Goal: Task Accomplishment & Management: Use online tool/utility

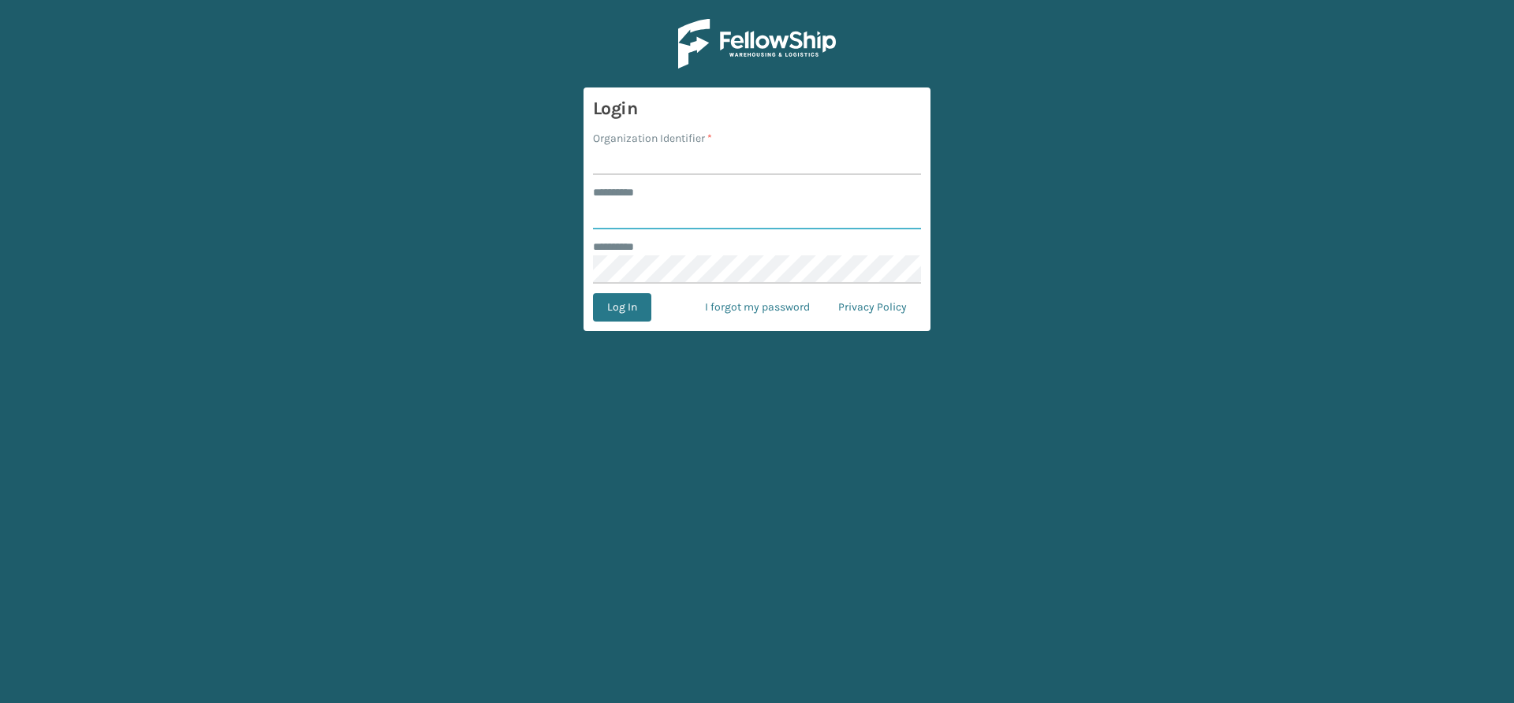
type input "*****"
click at [724, 159] on input "Organization Identifier *" at bounding box center [757, 161] width 328 height 28
type input "Vancouver Remco"
click at [631, 301] on button "Log In" at bounding box center [622, 307] width 58 height 28
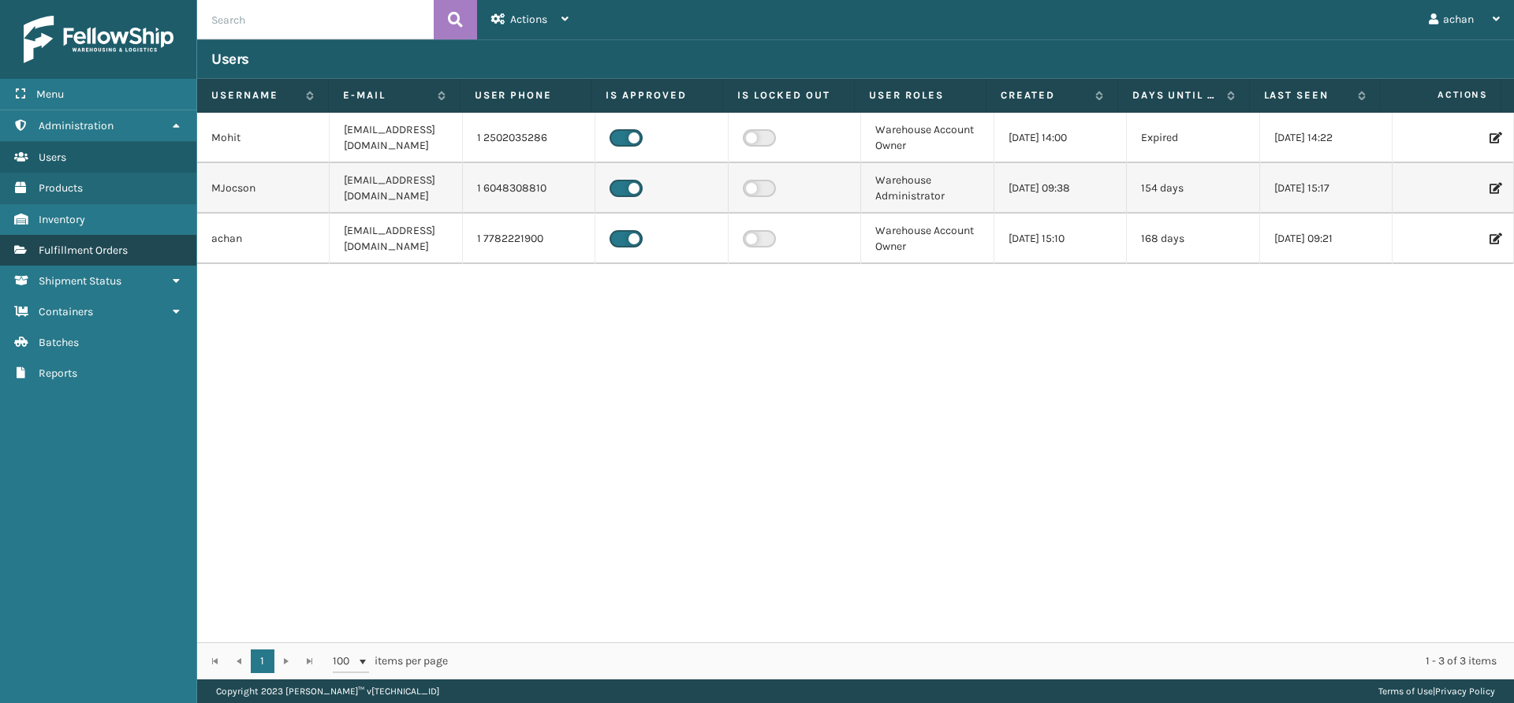
click at [125, 254] on span "Fulfillment Orders" at bounding box center [83, 250] width 89 height 13
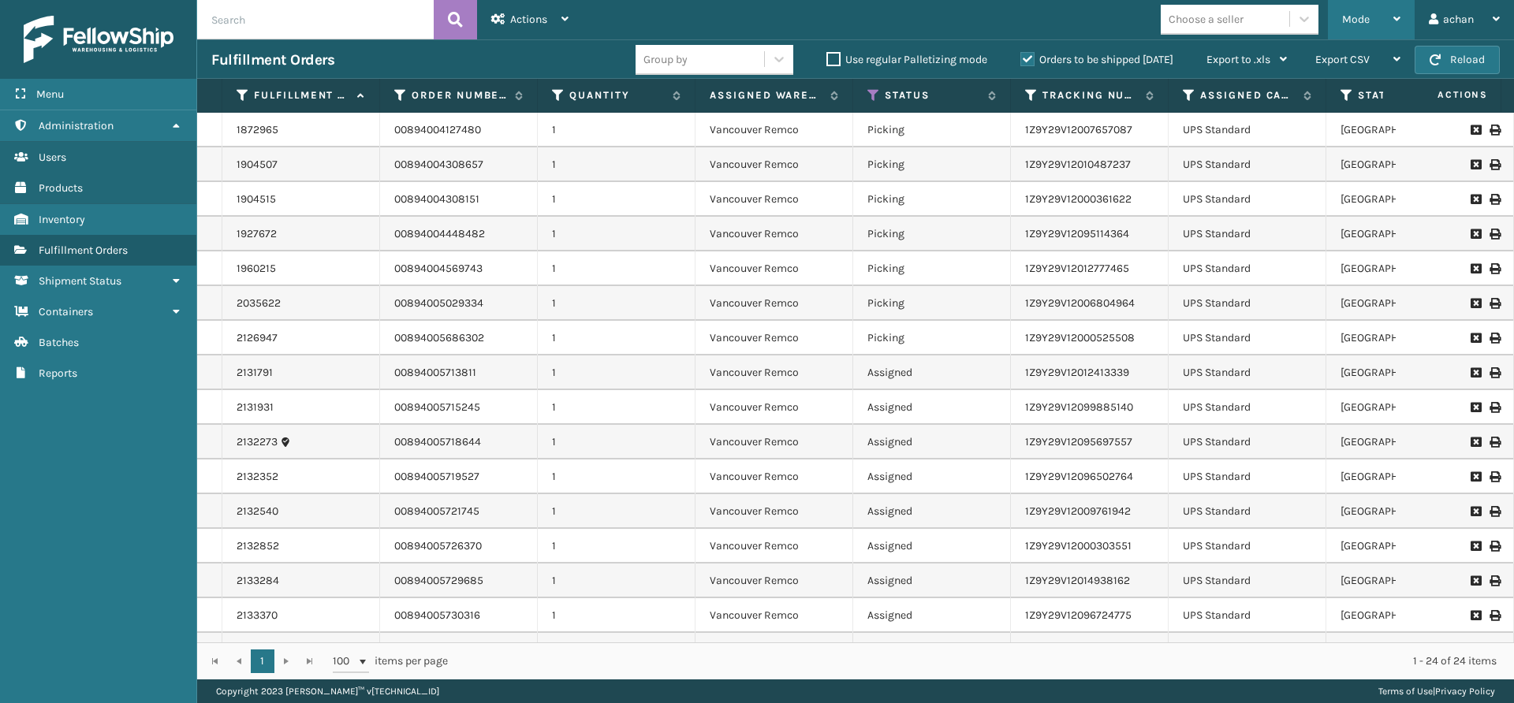
click at [1399, 18] on icon at bounding box center [1396, 18] width 7 height 11
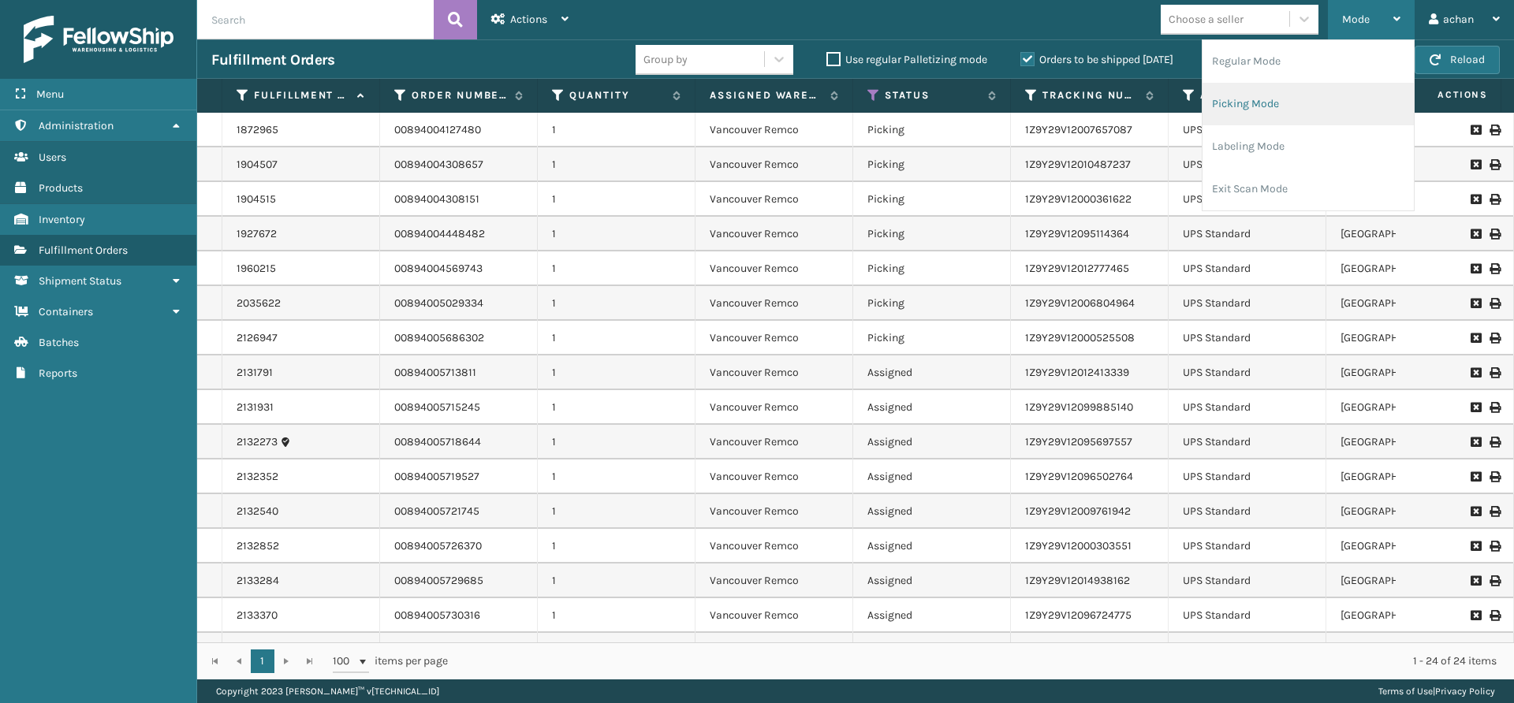
click at [1261, 97] on li "Picking Mode" at bounding box center [1307, 104] width 211 height 43
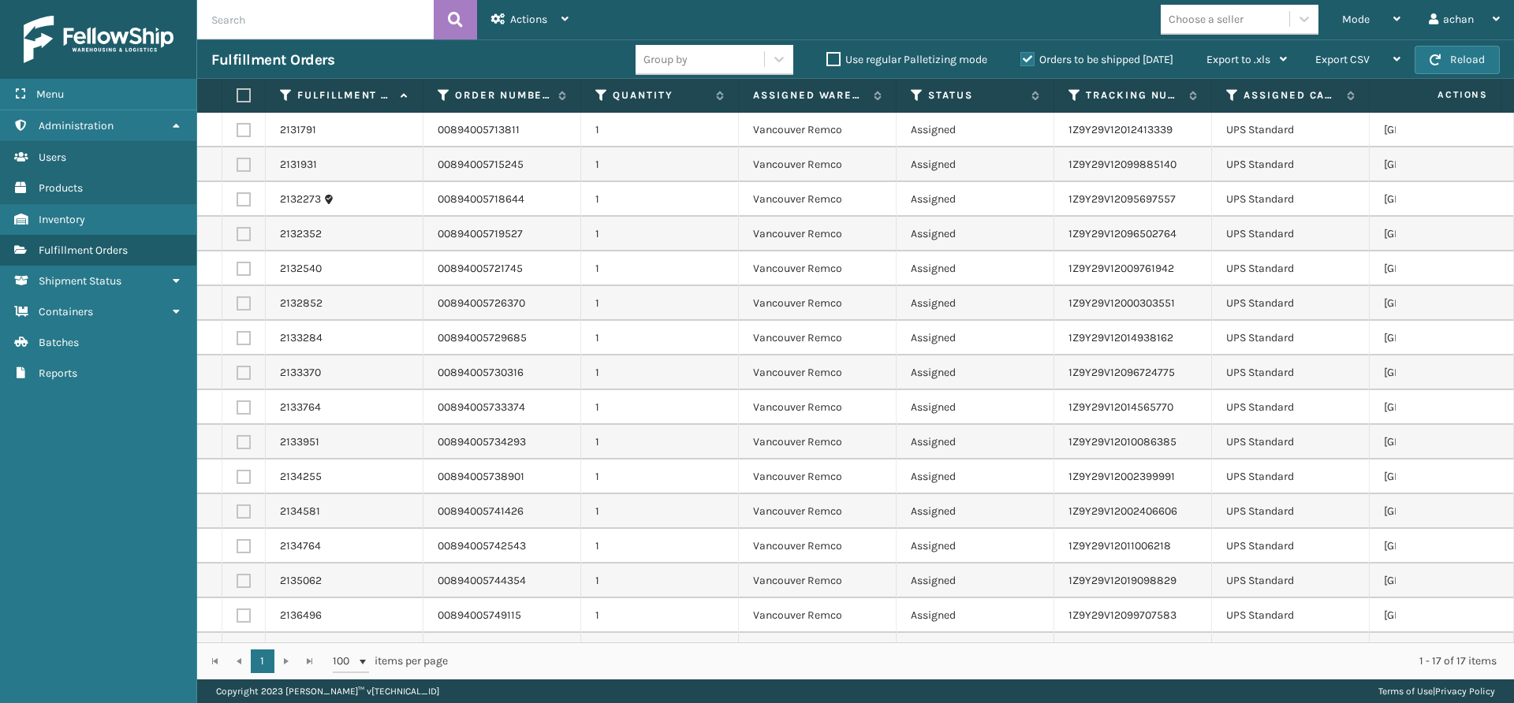
click at [240, 89] on label at bounding box center [241, 95] width 9 height 14
click at [237, 91] on input "checkbox" at bounding box center [237, 96] width 1 height 10
checkbox input "true"
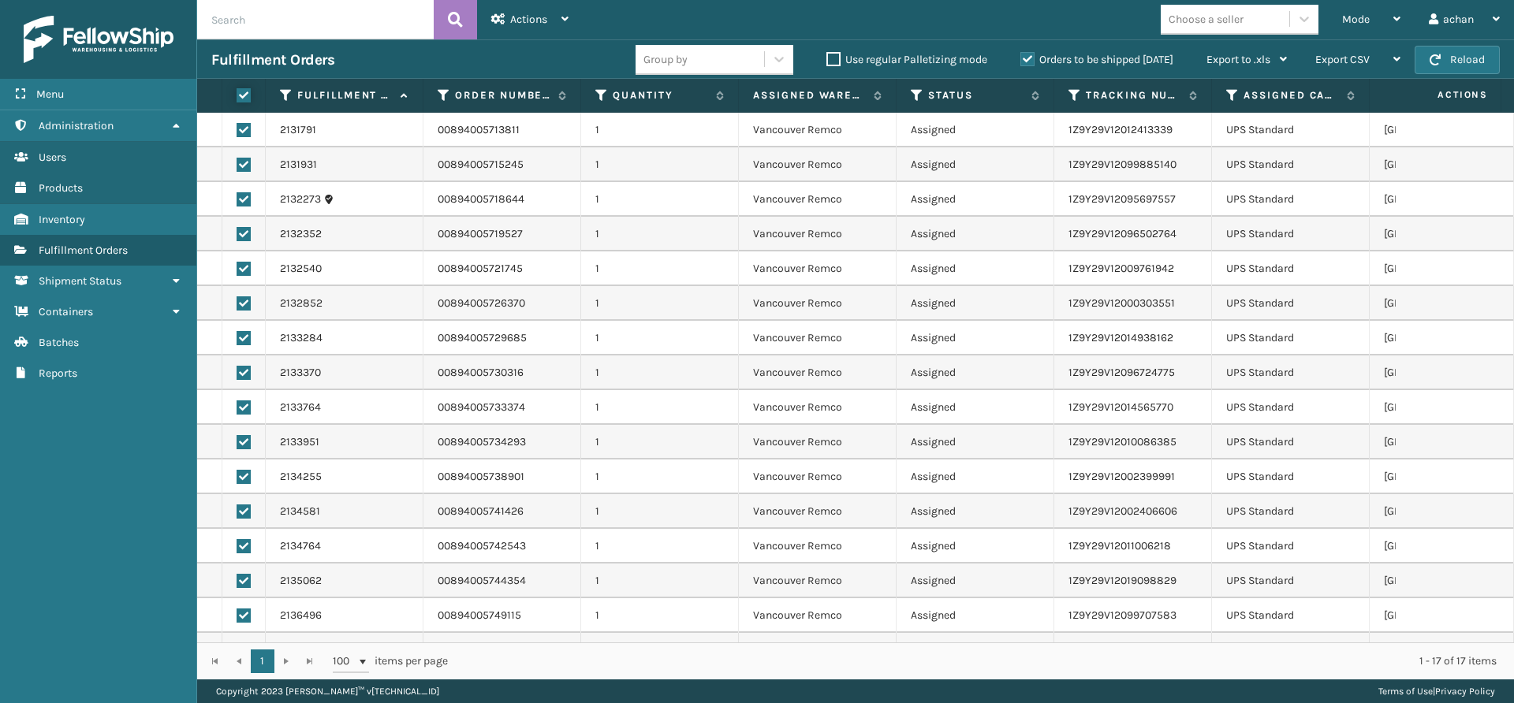
checkbox input "true"
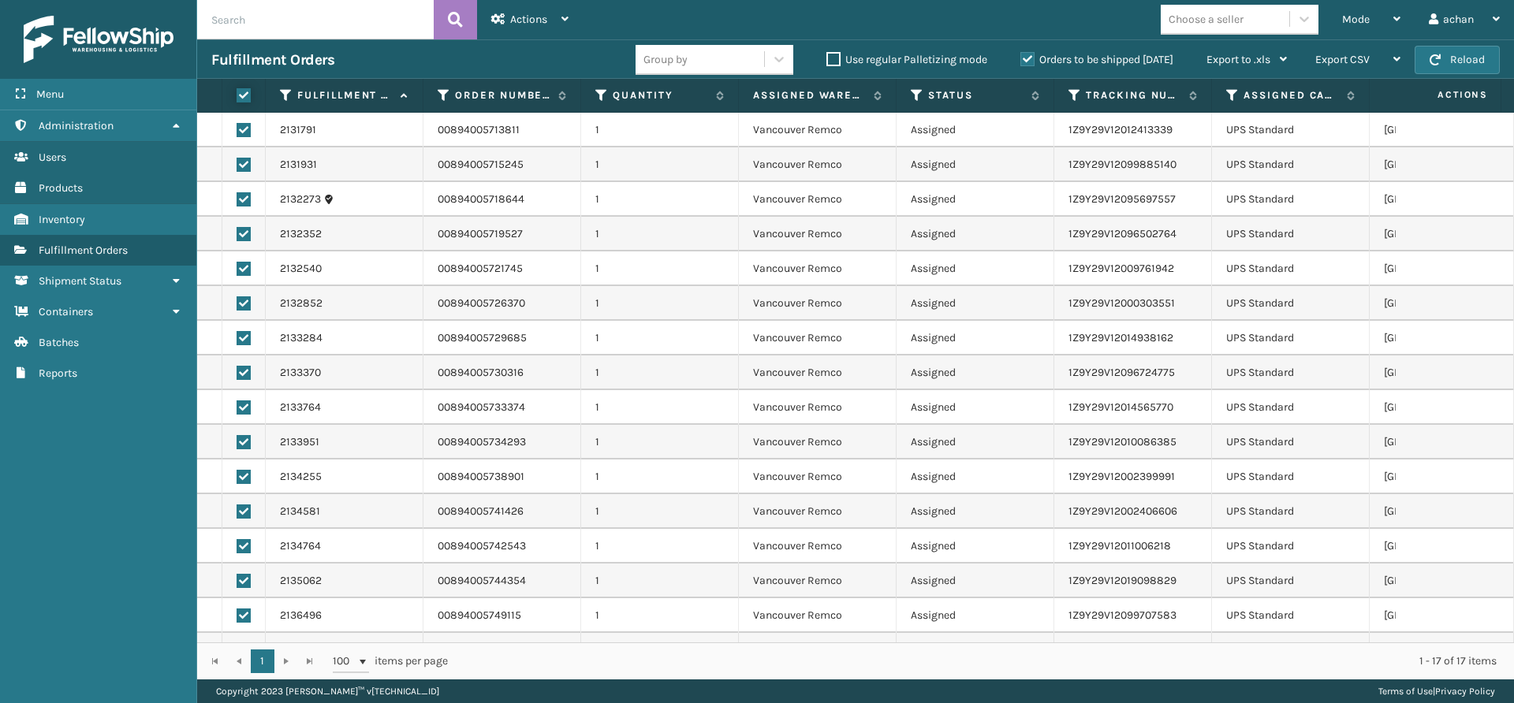
checkbox input "true"
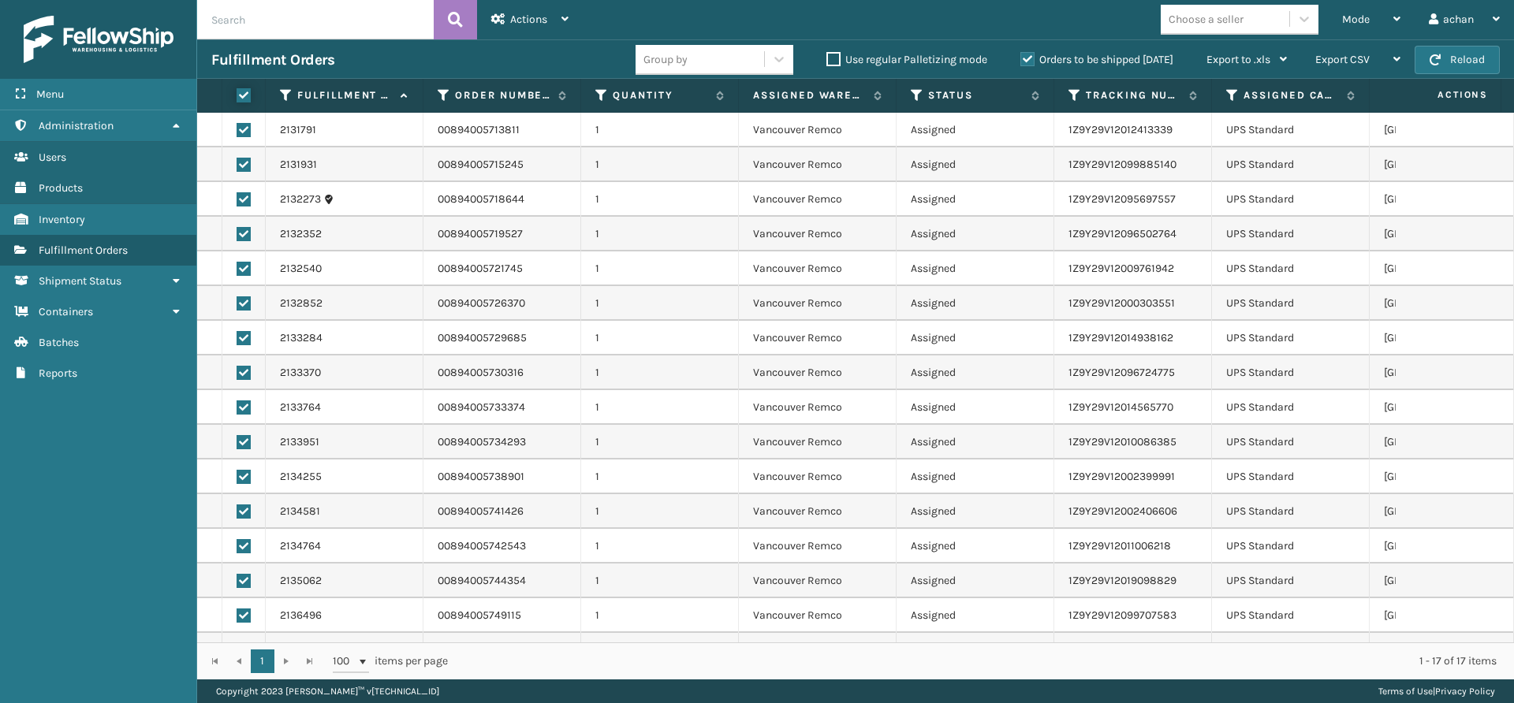
checkbox input "true"
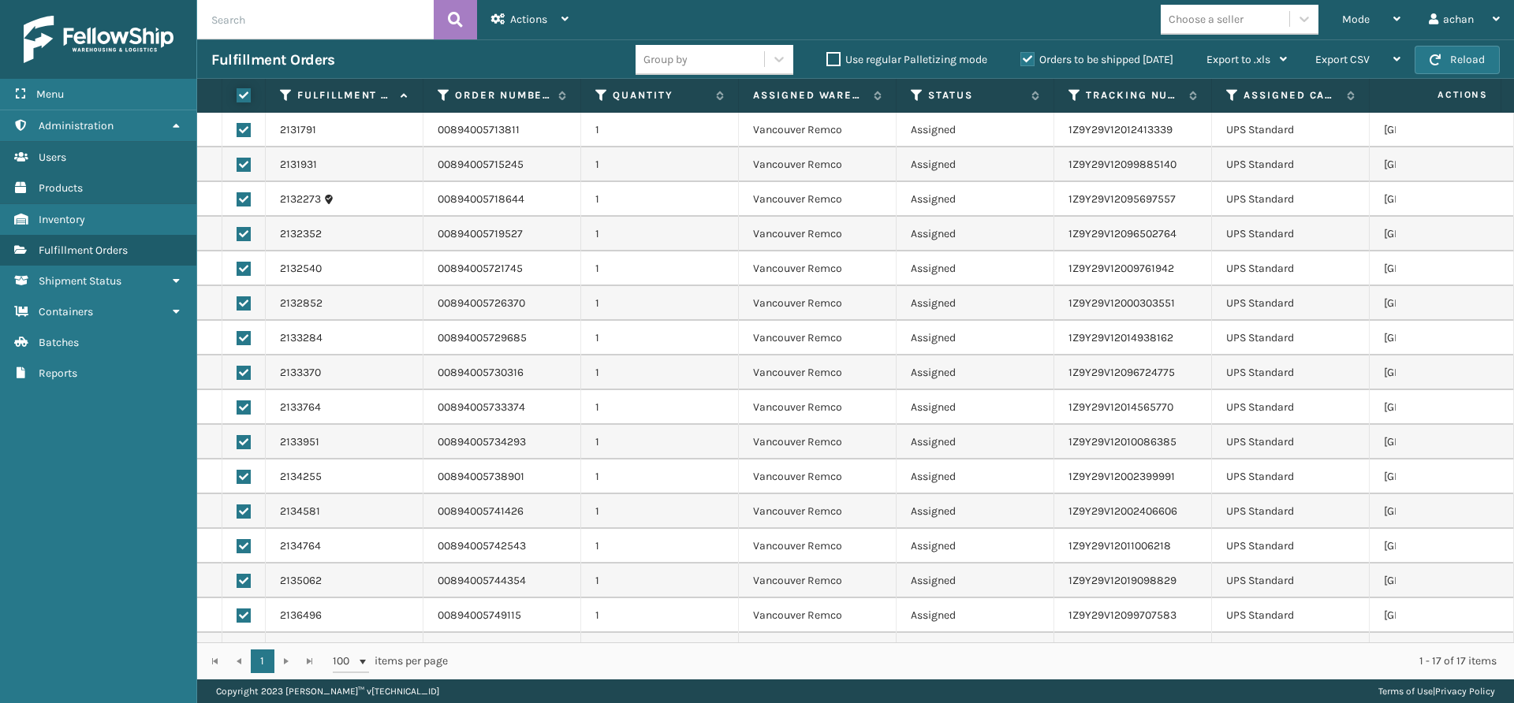
checkbox input "true"
click at [567, 15] on icon at bounding box center [564, 18] width 7 height 11
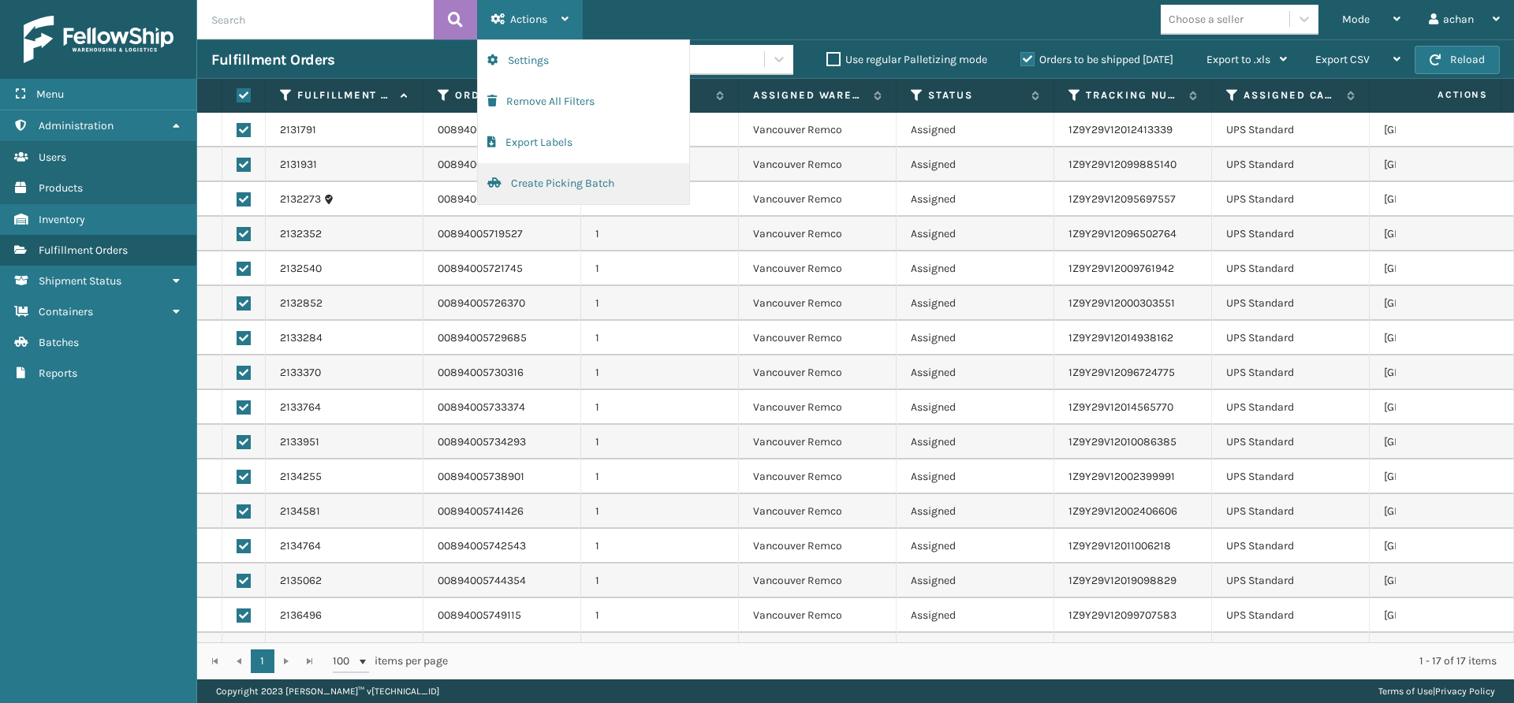
click at [548, 180] on button "Create Picking Batch" at bounding box center [583, 183] width 211 height 41
